Goal: Information Seeking & Learning: Learn about a topic

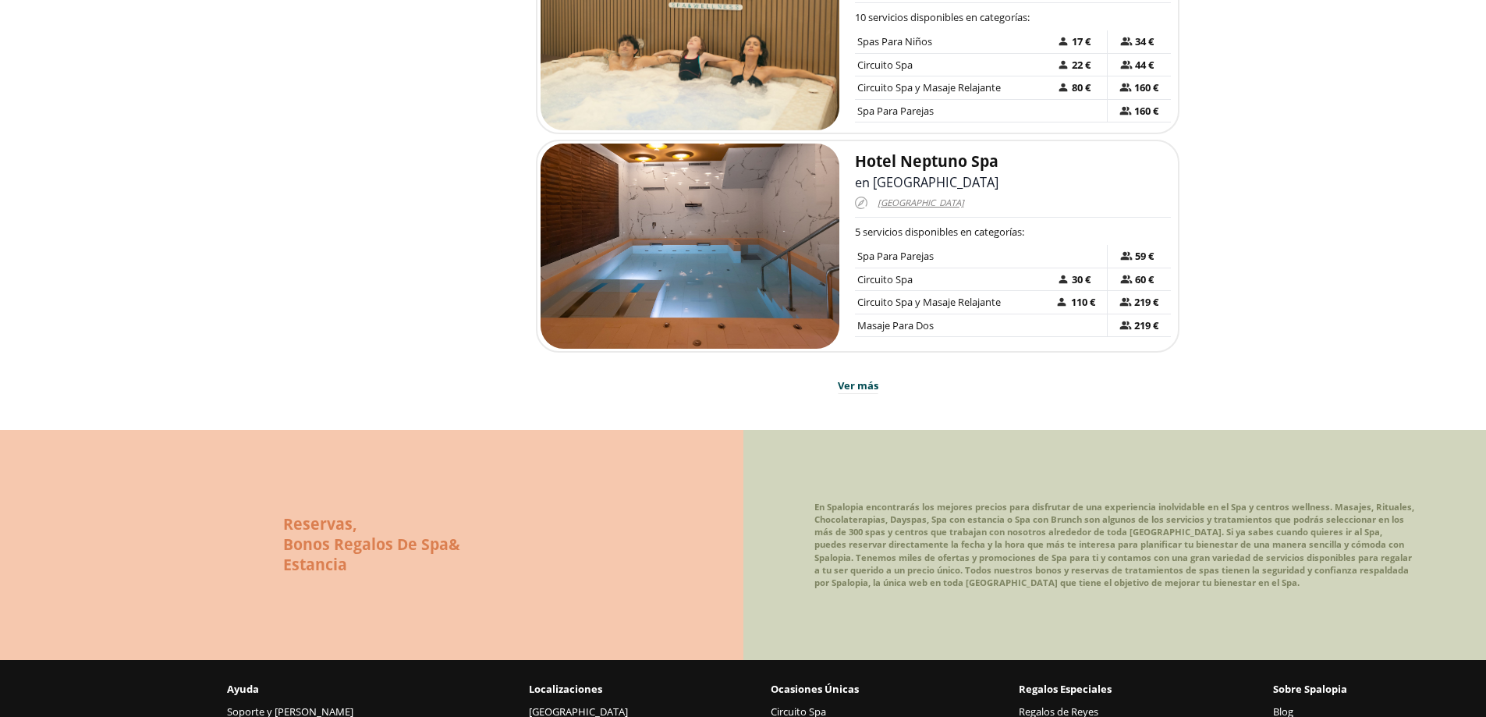
scroll to position [1716, 0]
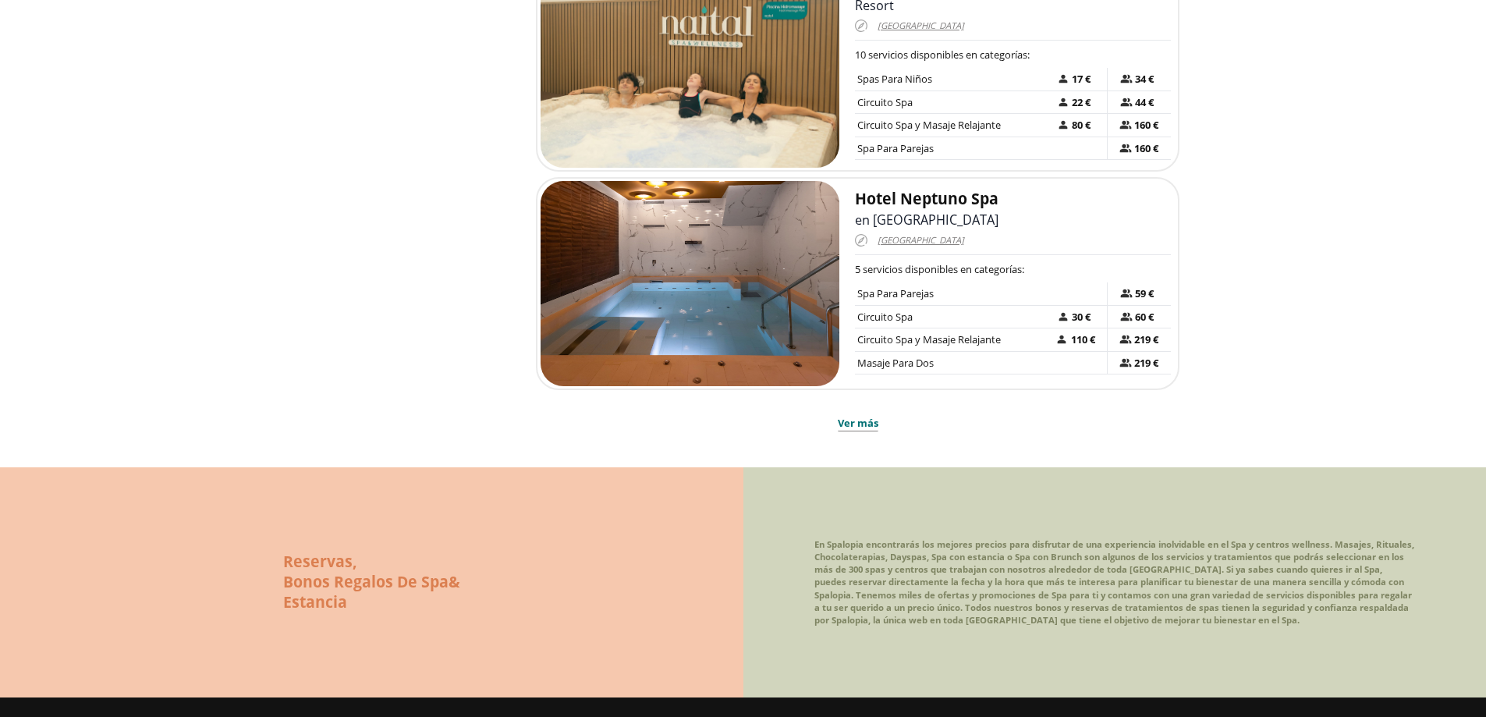
click at [854, 416] on span "Ver más" at bounding box center [858, 424] width 41 height 16
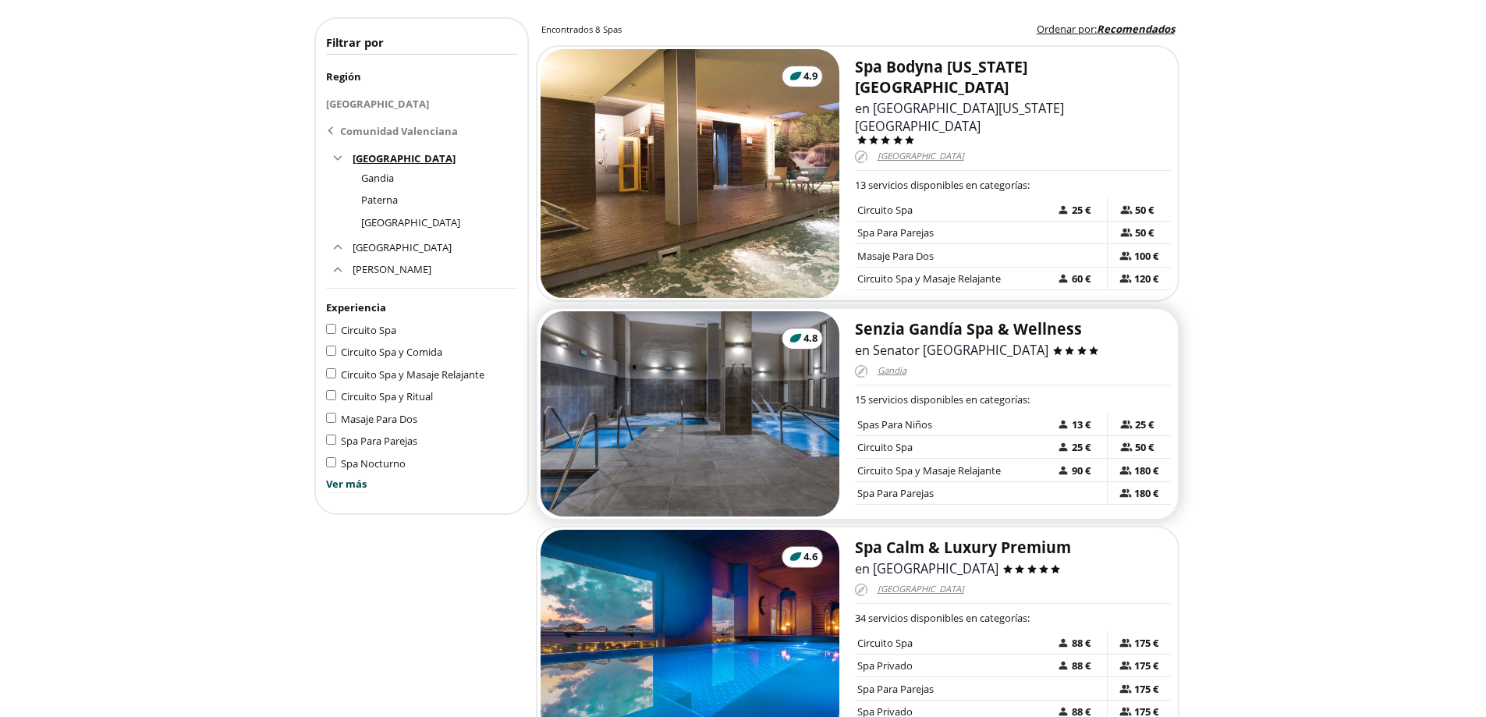
scroll to position [234, 0]
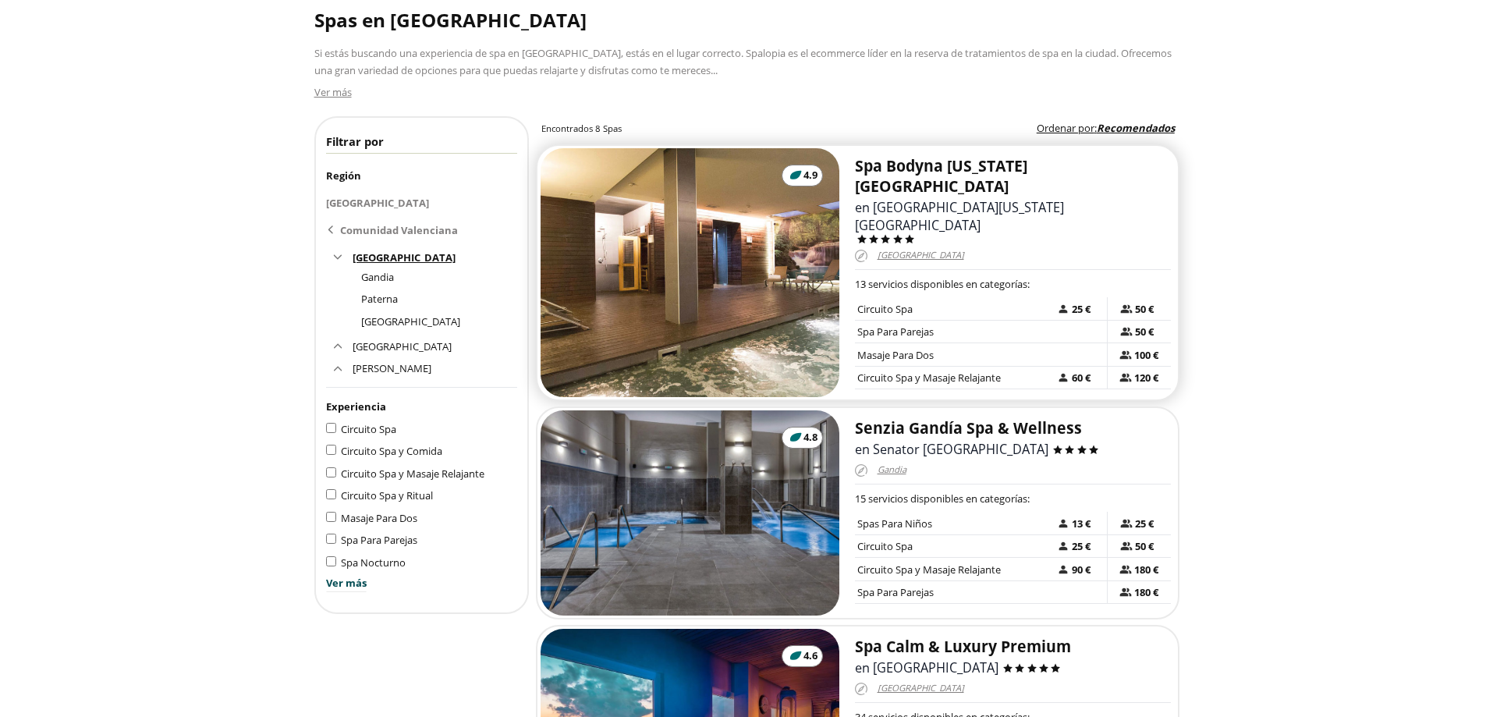
click at [988, 169] on h2 "Spa Bodyna [US_STATE][GEOGRAPHIC_DATA]" at bounding box center [1013, 176] width 316 height 41
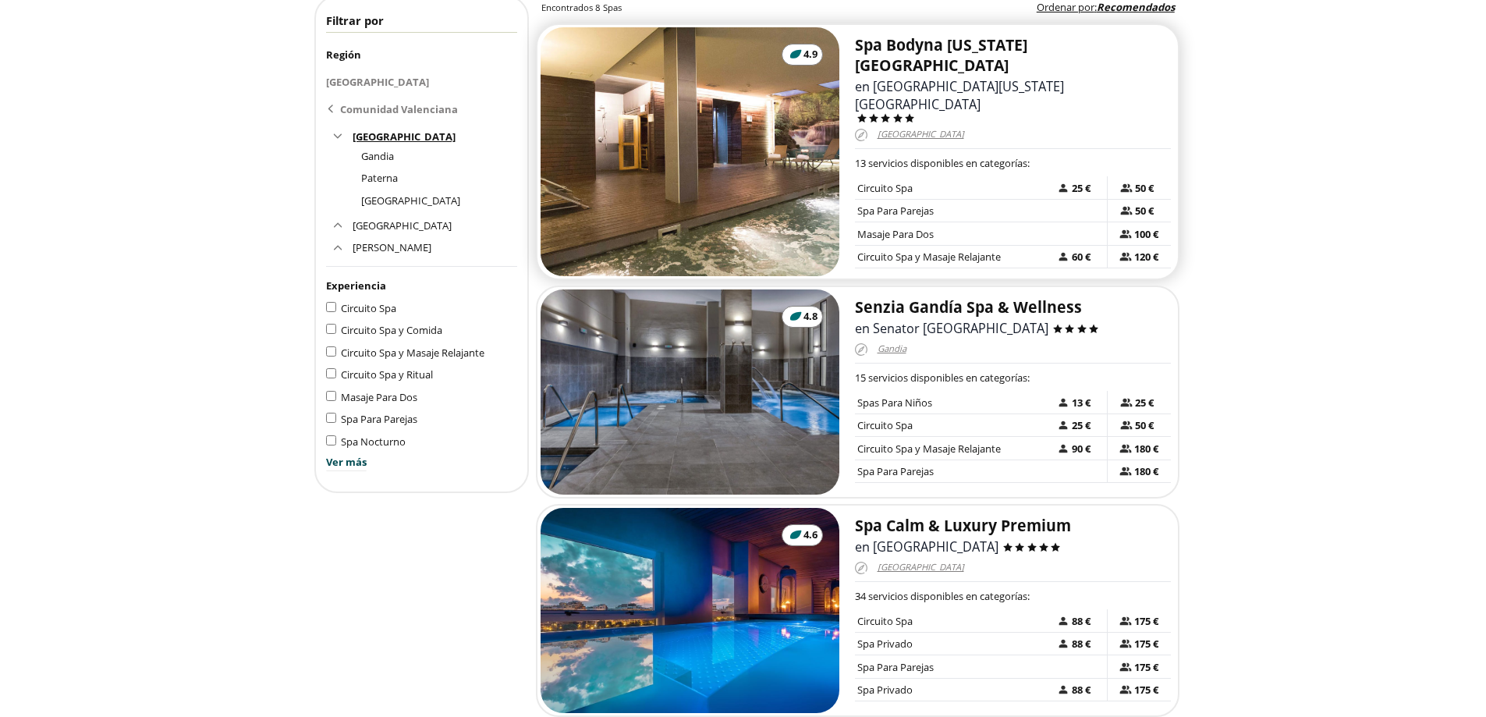
scroll to position [390, 0]
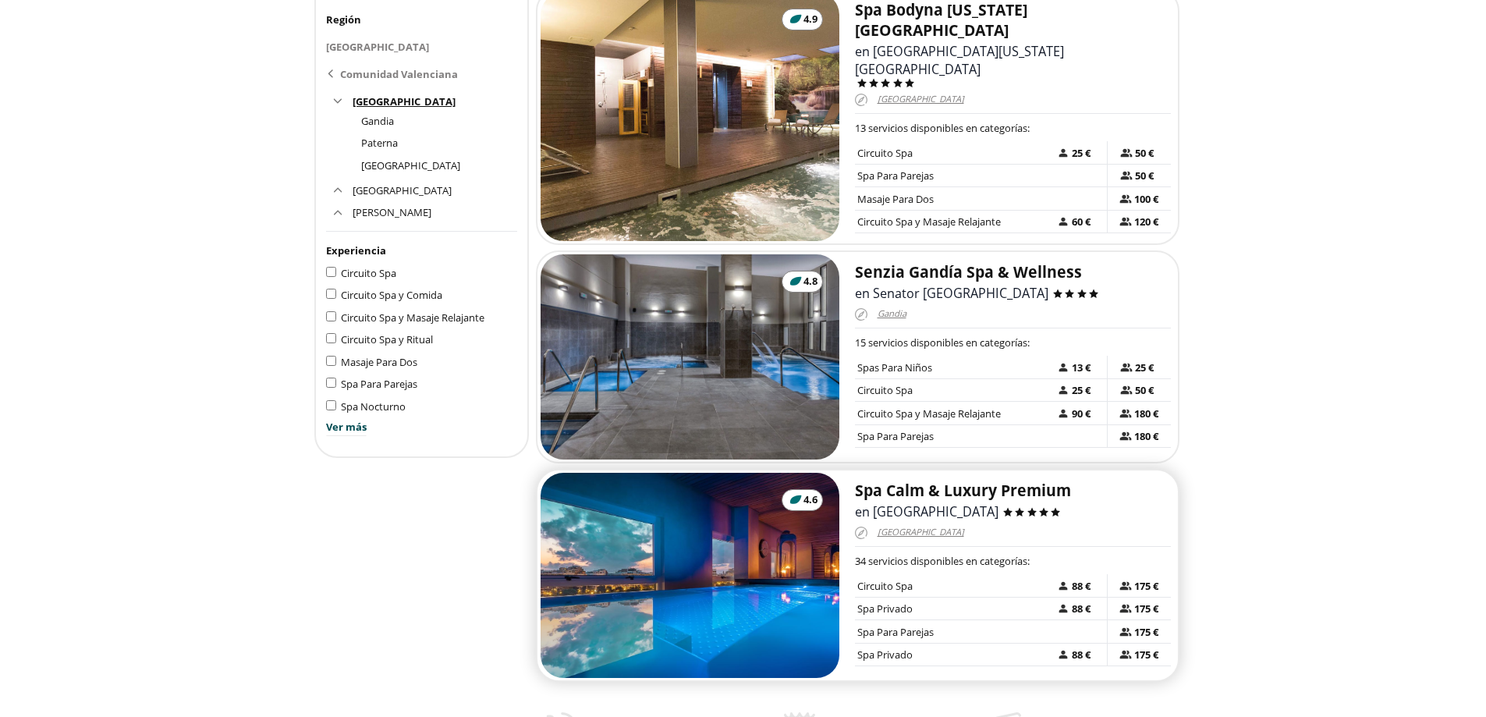
click at [907, 481] on h2 "Spa Calm & Luxury Premium" at bounding box center [1013, 491] width 316 height 20
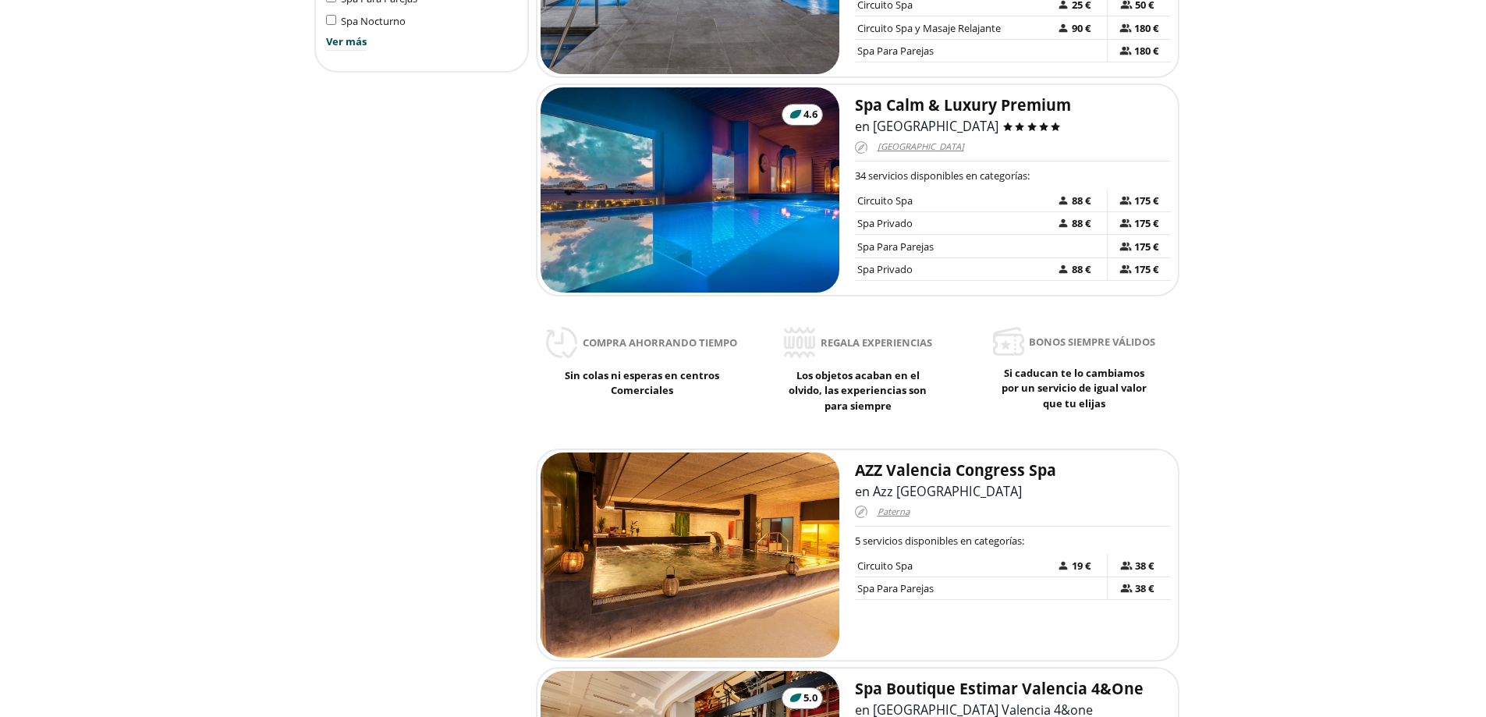
scroll to position [780, 0]
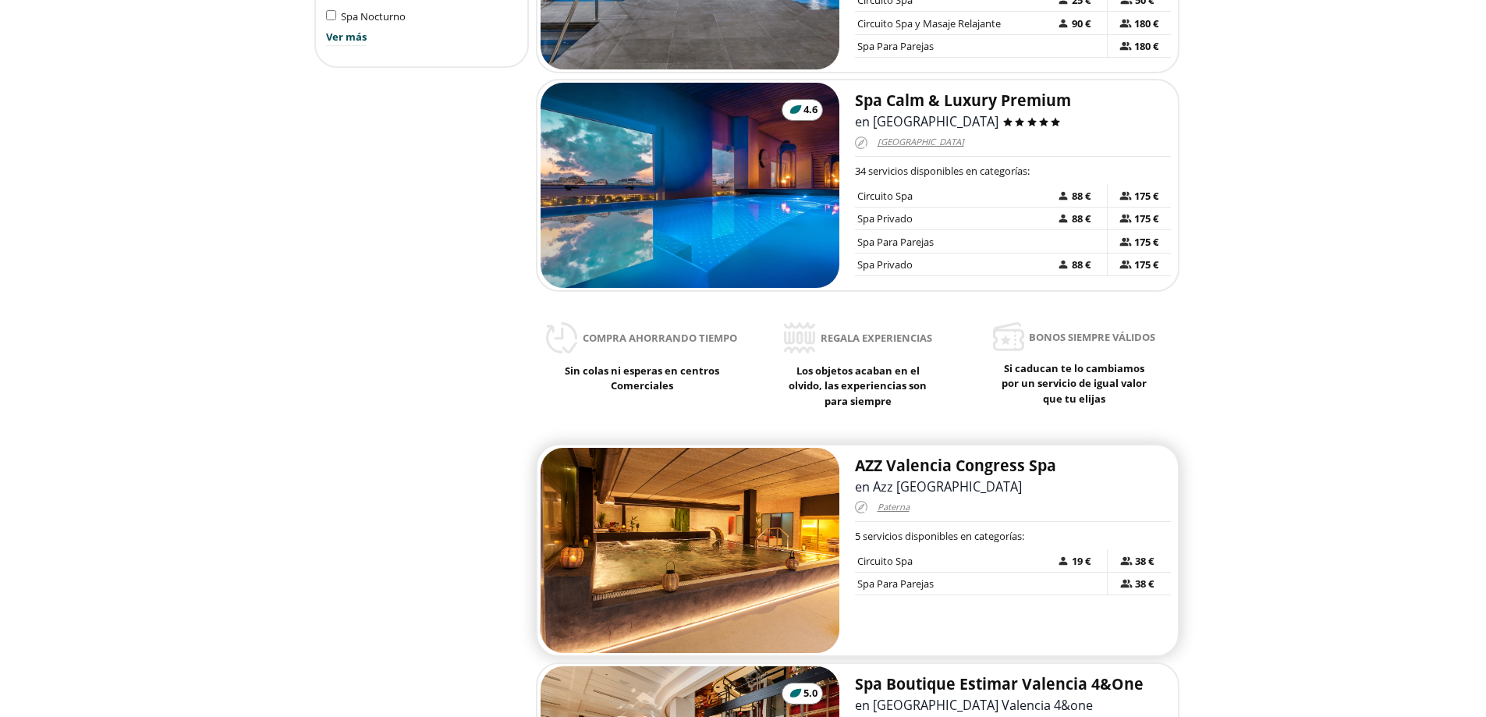
click at [683, 499] on img at bounding box center [691, 550] width 300 height 205
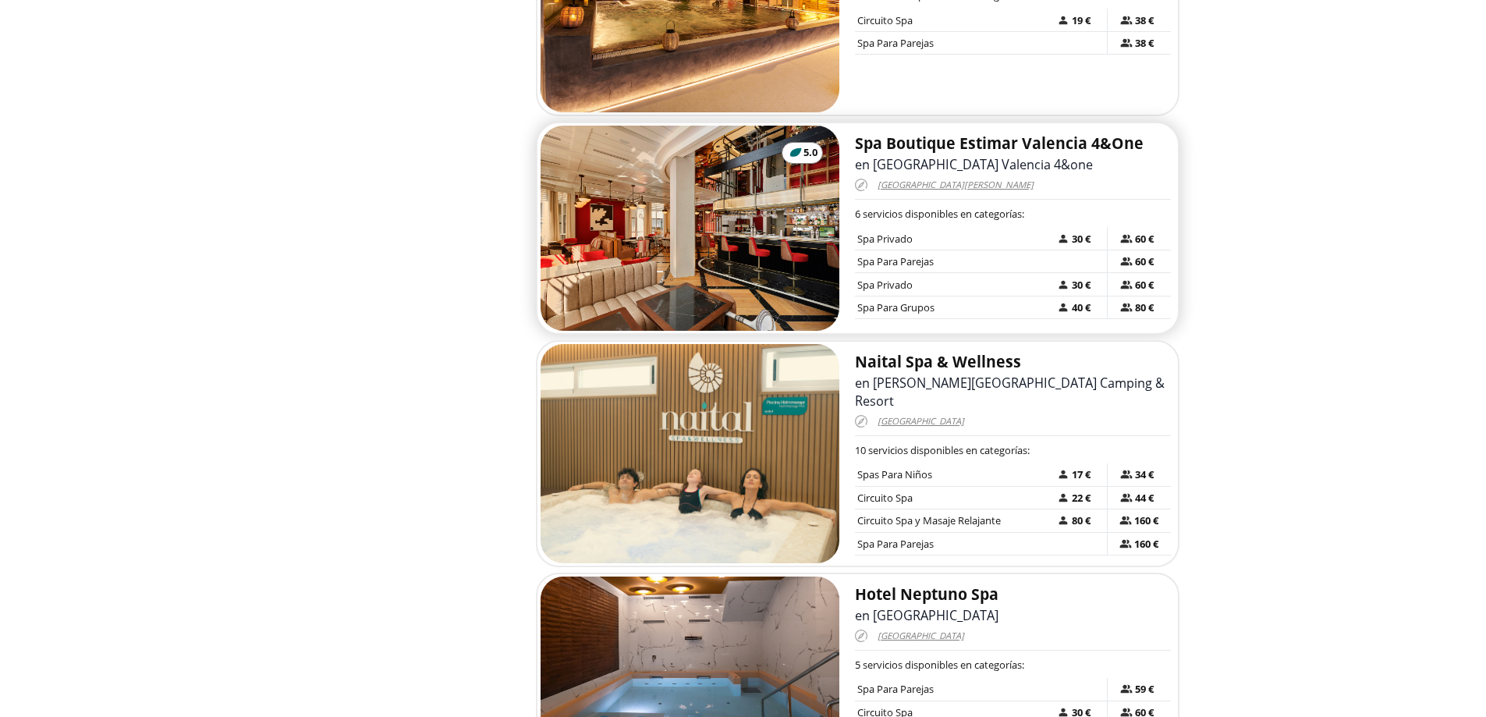
scroll to position [1326, 0]
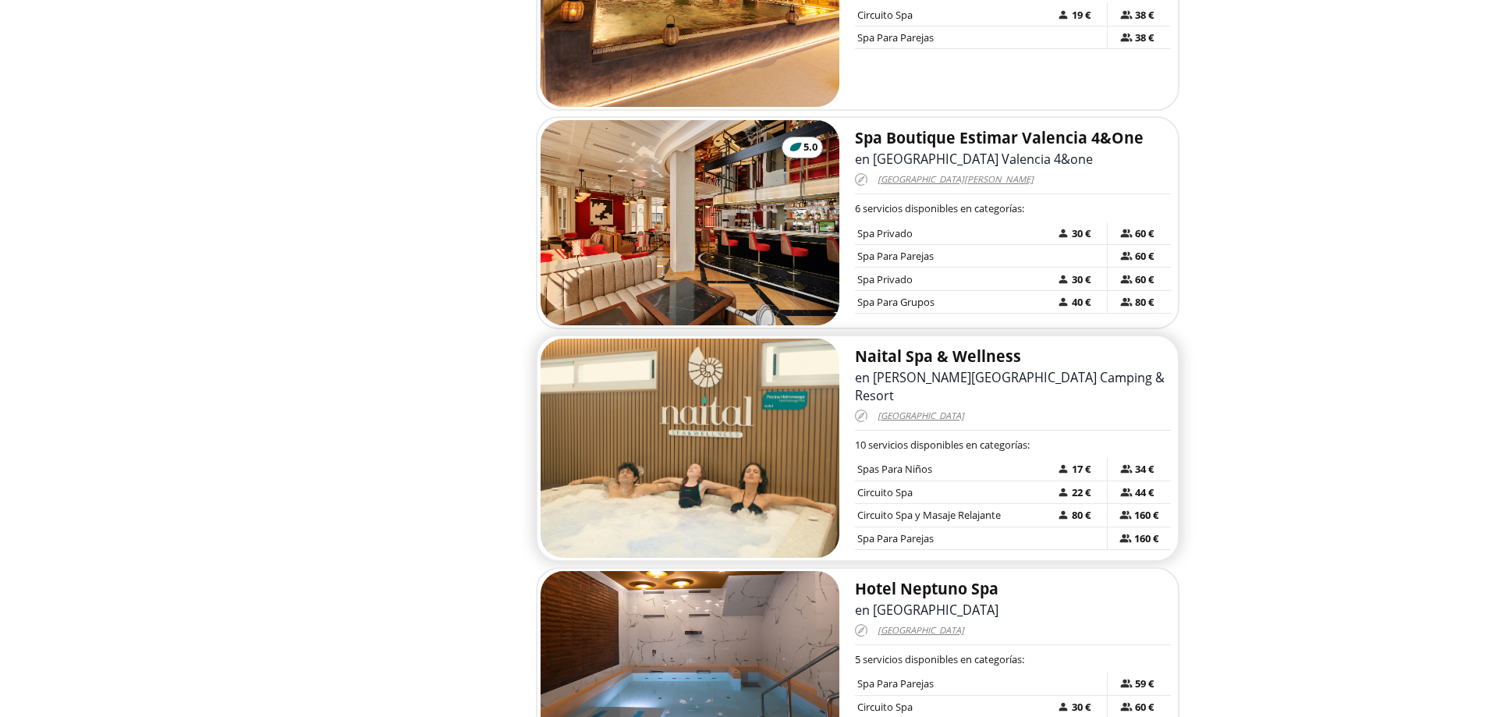
click at [737, 385] on img at bounding box center [691, 448] width 300 height 219
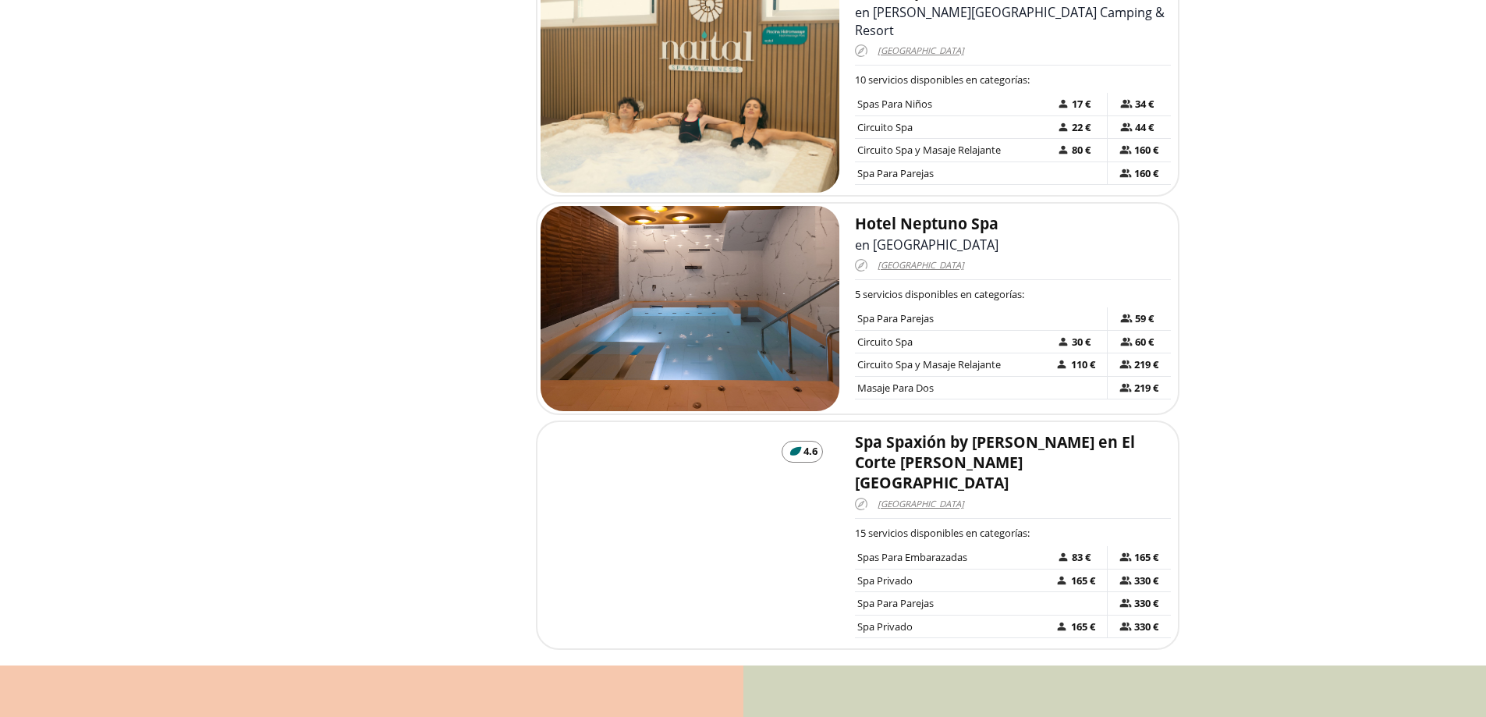
scroll to position [1716, 0]
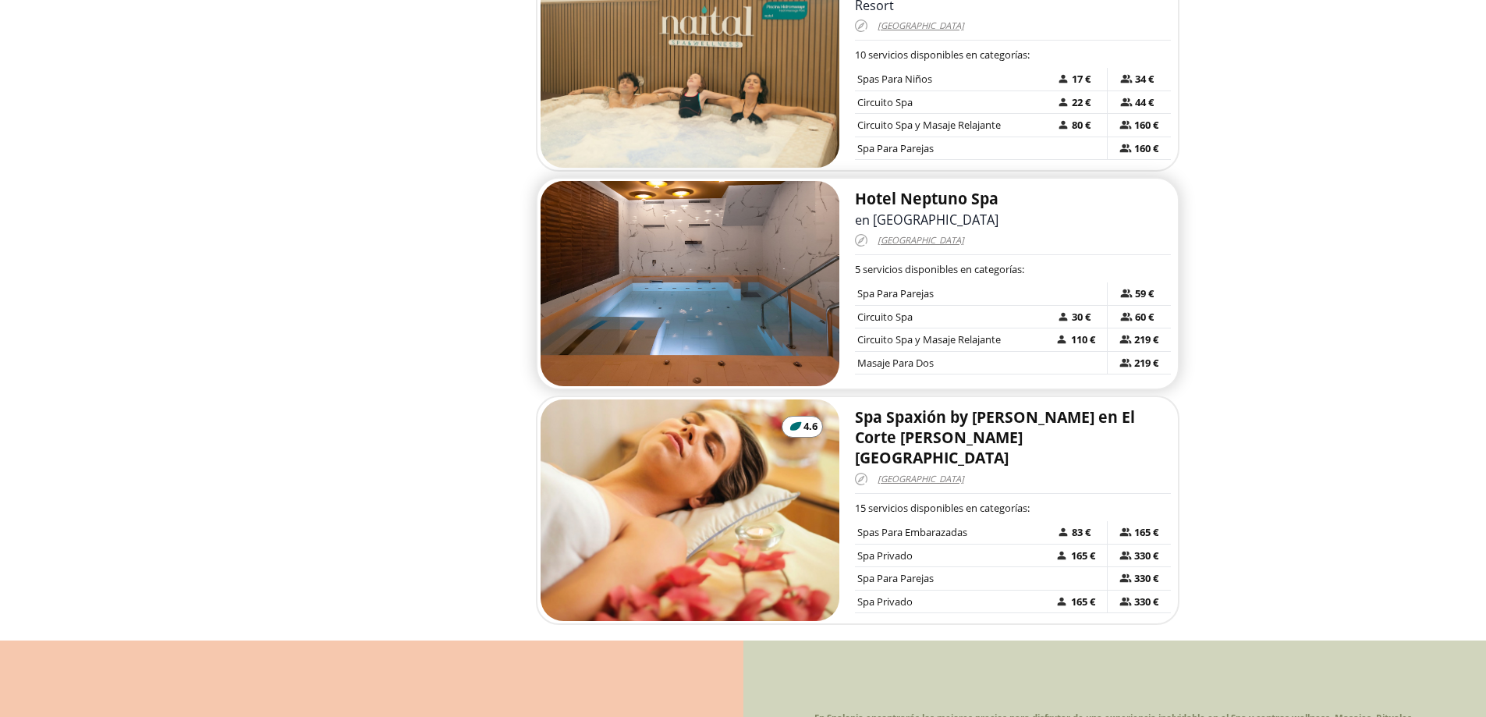
click at [715, 228] on img at bounding box center [691, 283] width 300 height 205
click at [733, 442] on img at bounding box center [691, 510] width 300 height 222
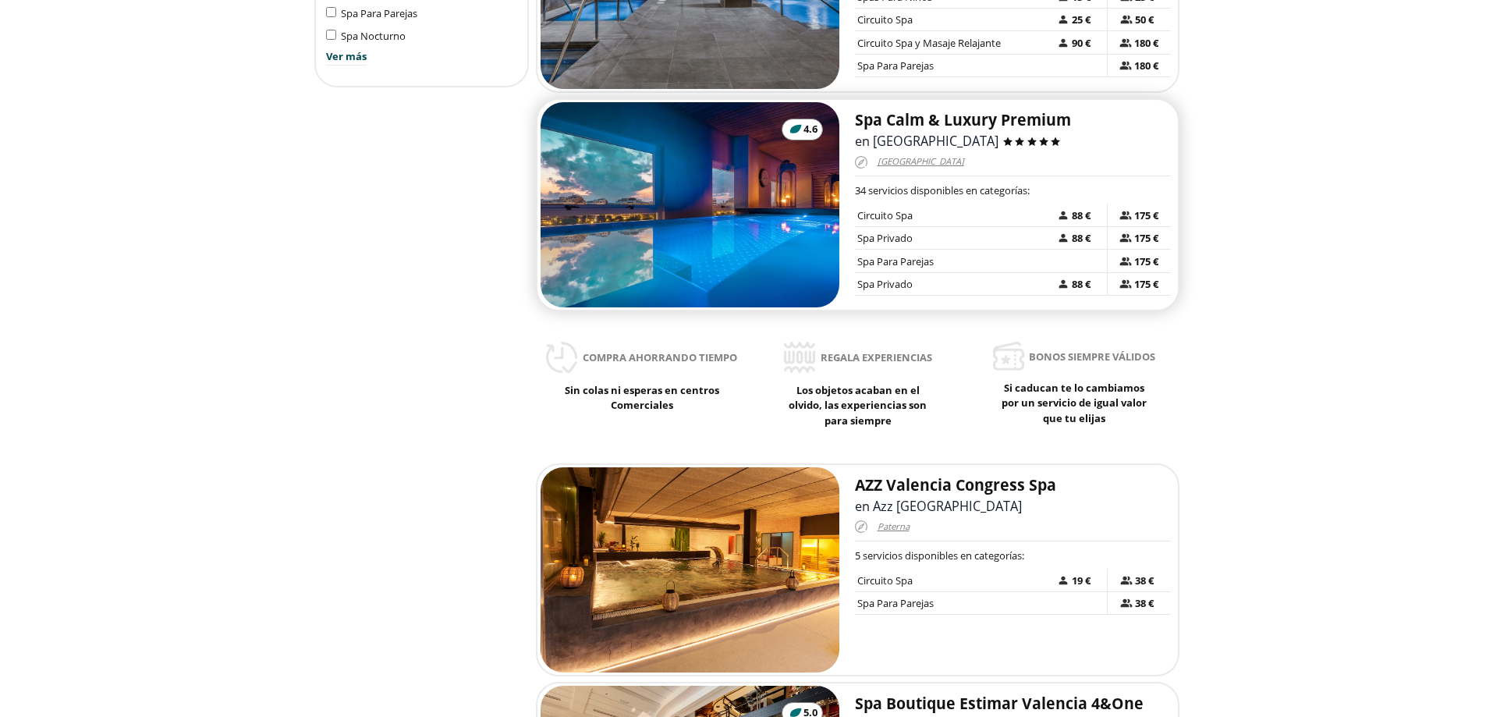
scroll to position [1014, 0]
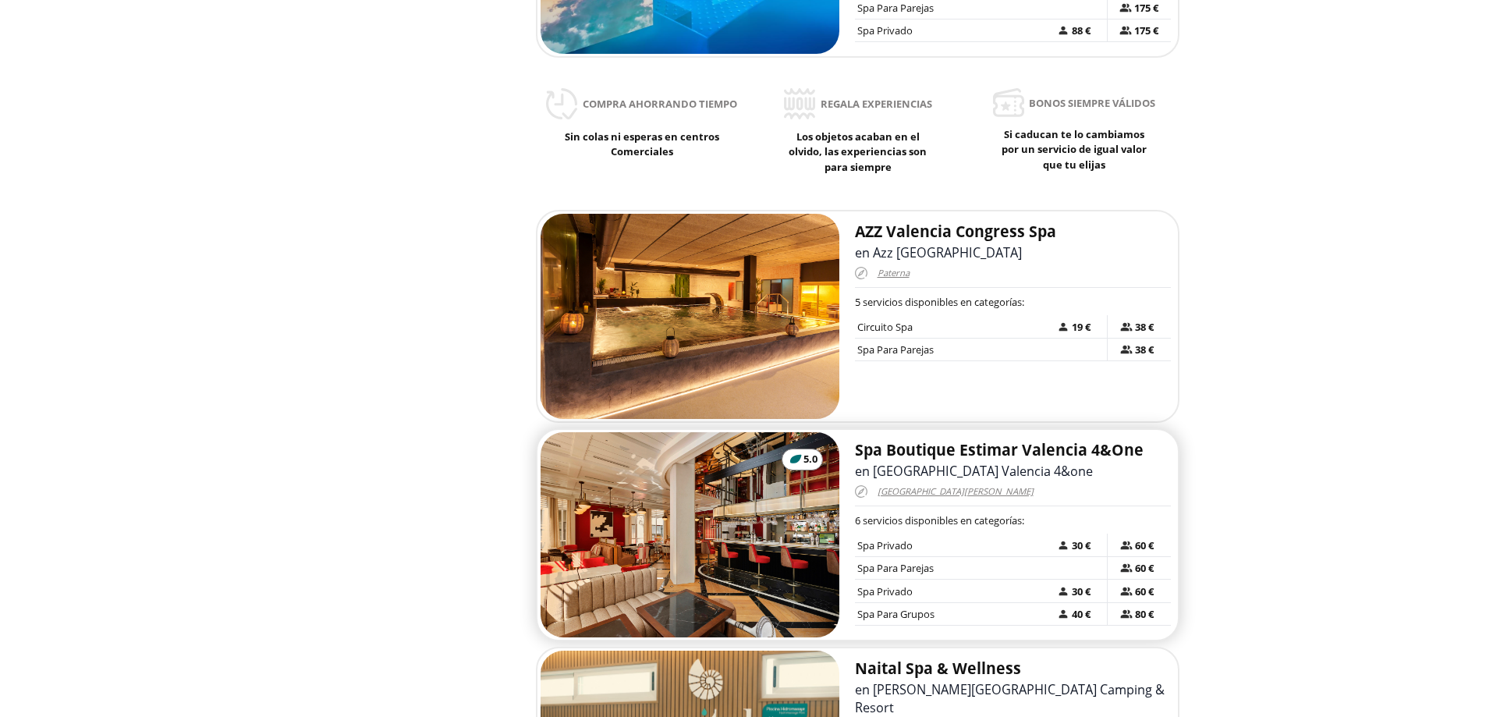
click at [725, 463] on img at bounding box center [691, 534] width 300 height 205
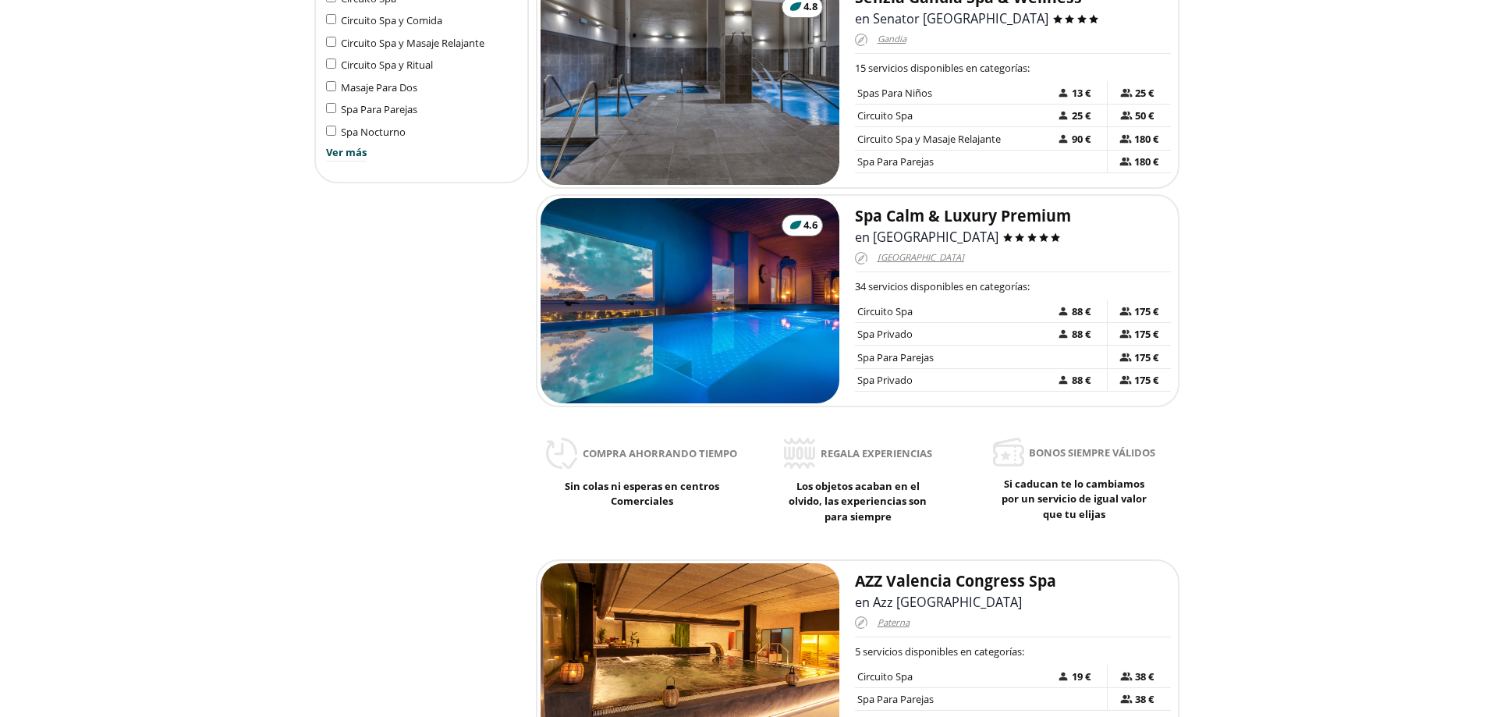
scroll to position [624, 0]
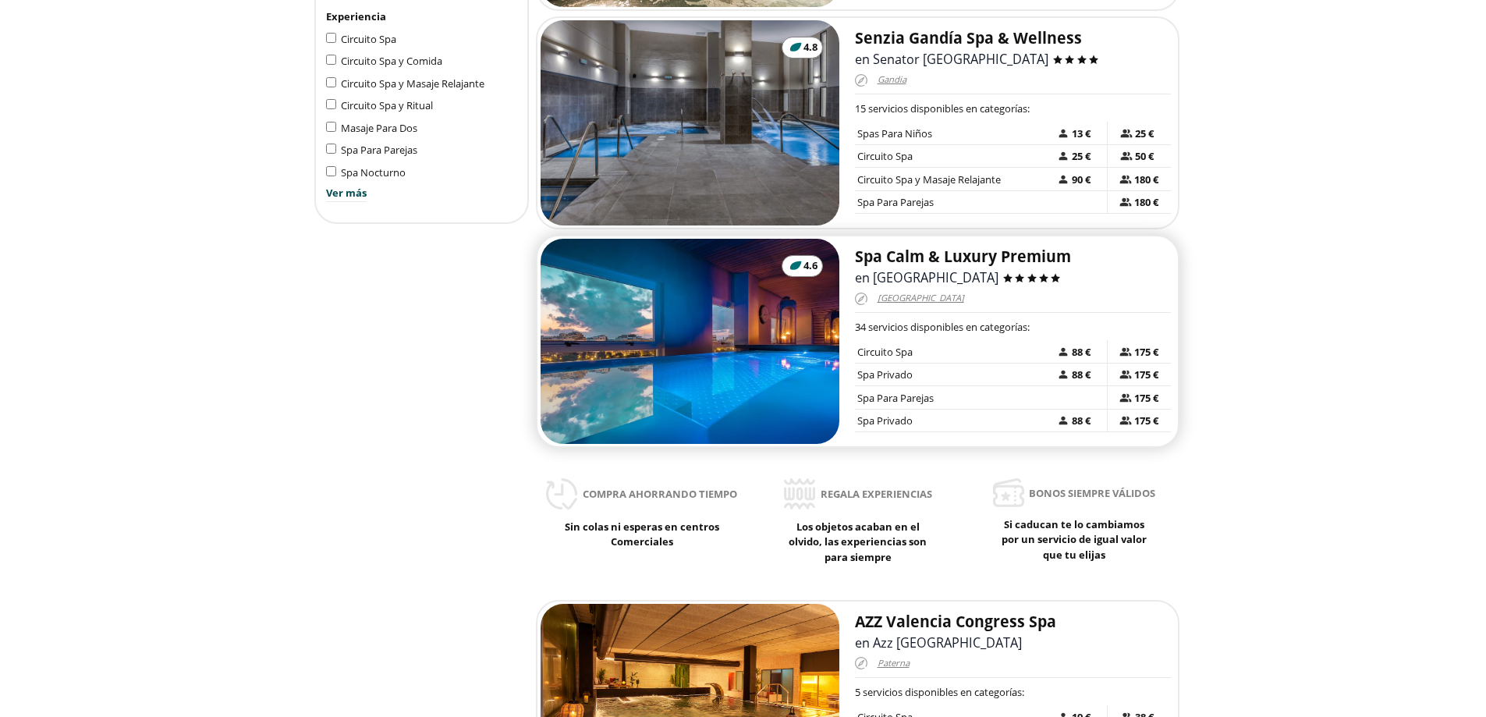
click at [694, 298] on img at bounding box center [691, 341] width 300 height 205
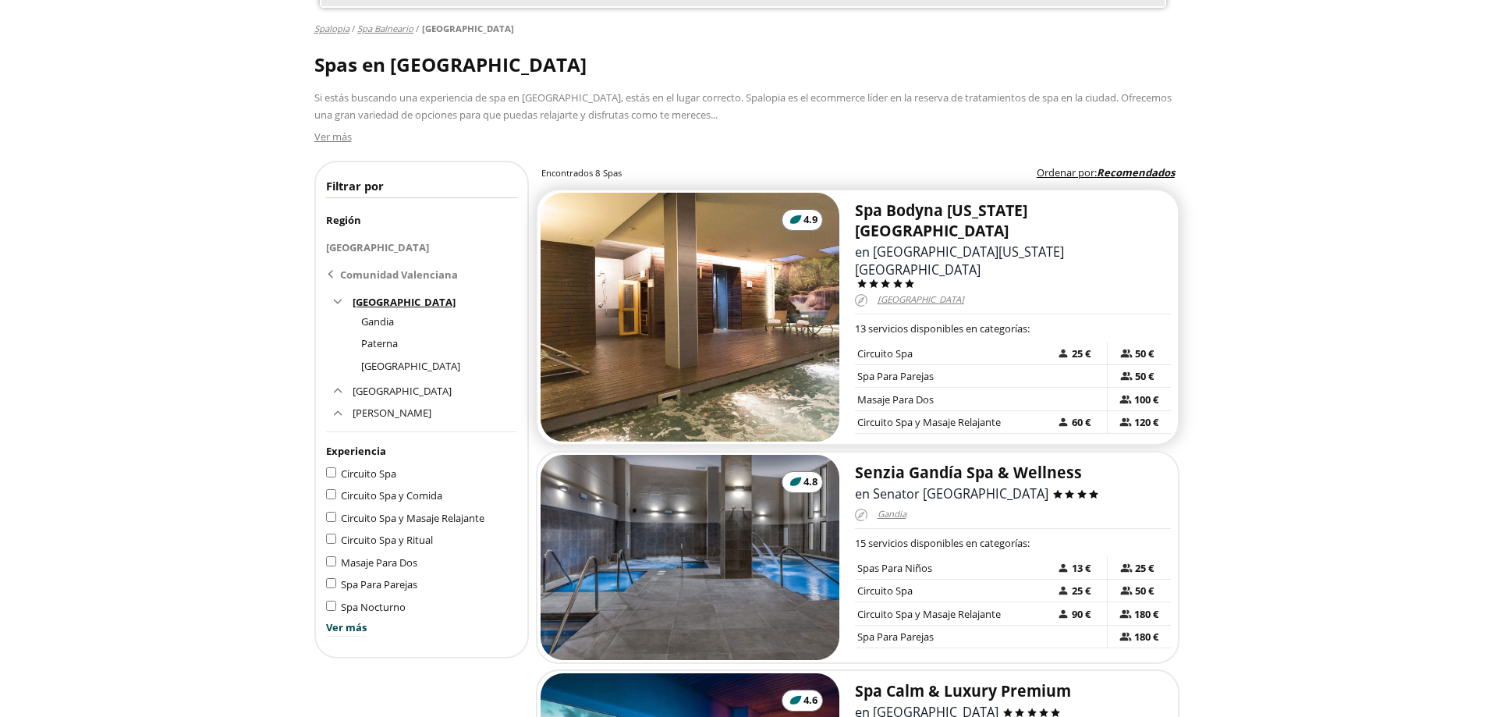
scroll to position [234, 0]
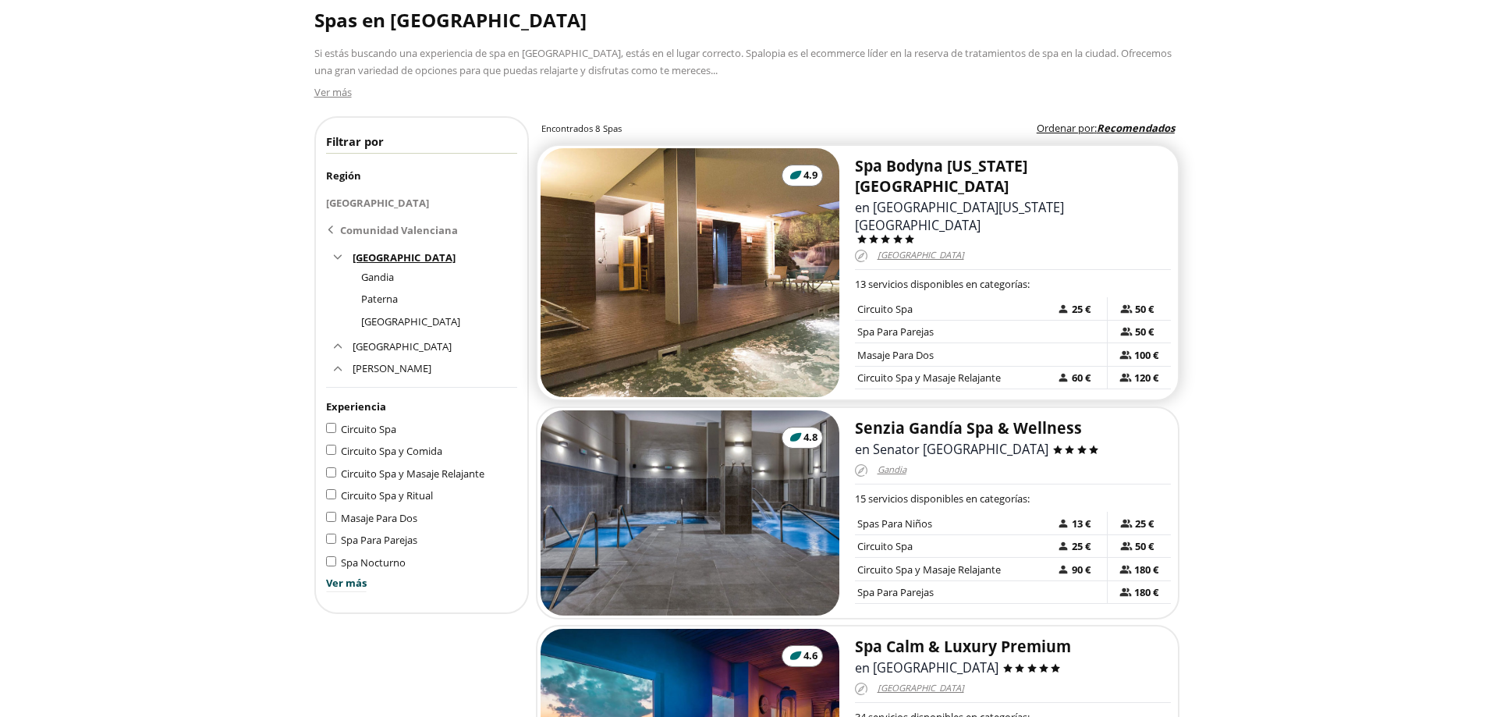
click at [951, 167] on h2 "Spa Bodyna [US_STATE][GEOGRAPHIC_DATA]" at bounding box center [1013, 176] width 316 height 41
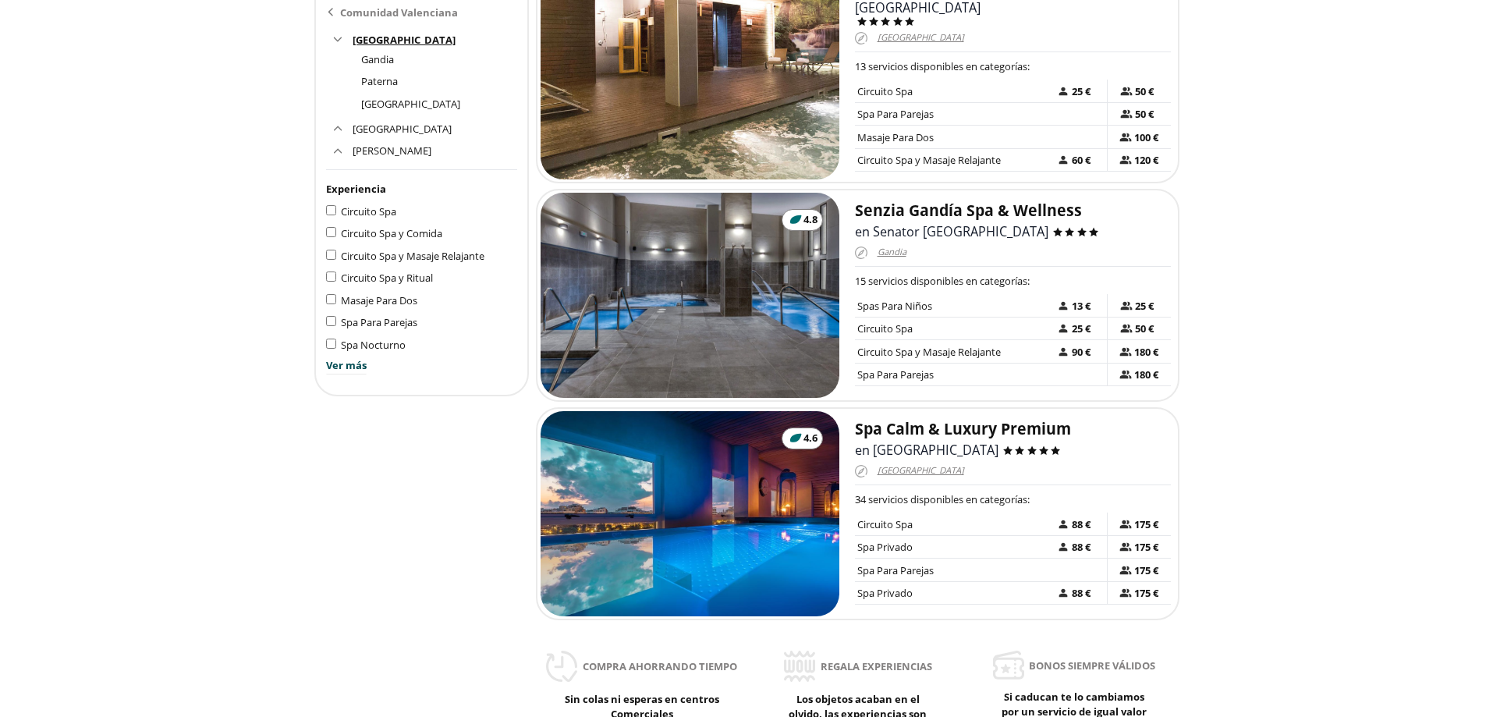
scroll to position [468, 0]
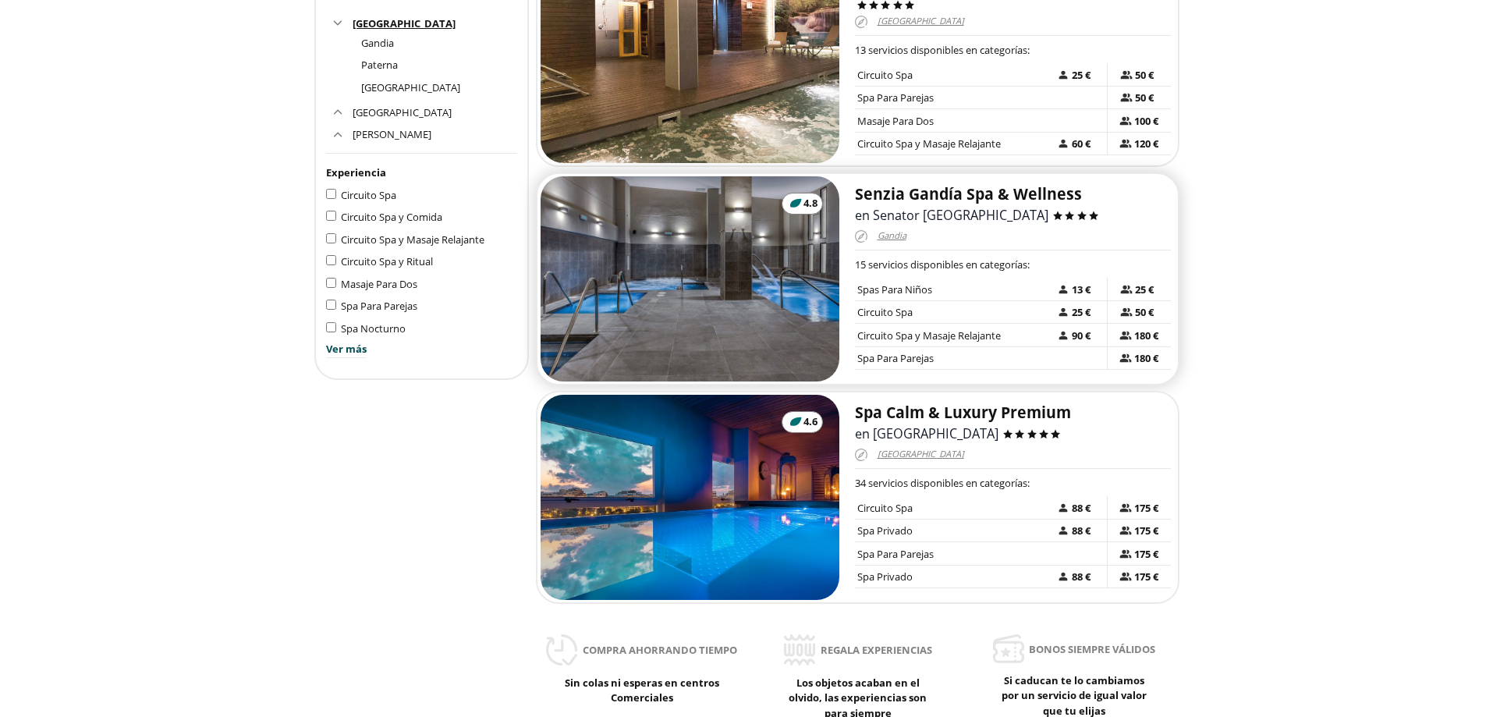
click at [715, 238] on img at bounding box center [691, 278] width 300 height 205
